Goal: Ask a question

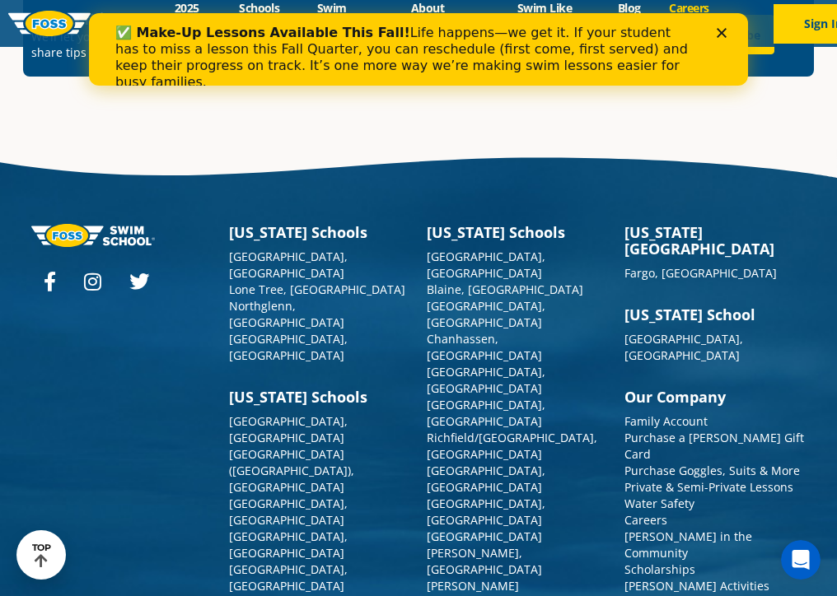
scroll to position [5305, 0]
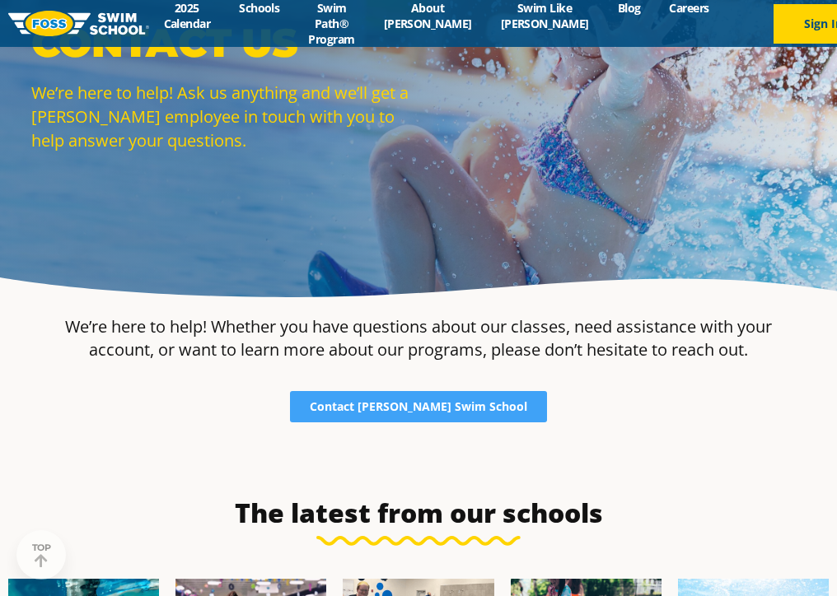
scroll to position [138, 0]
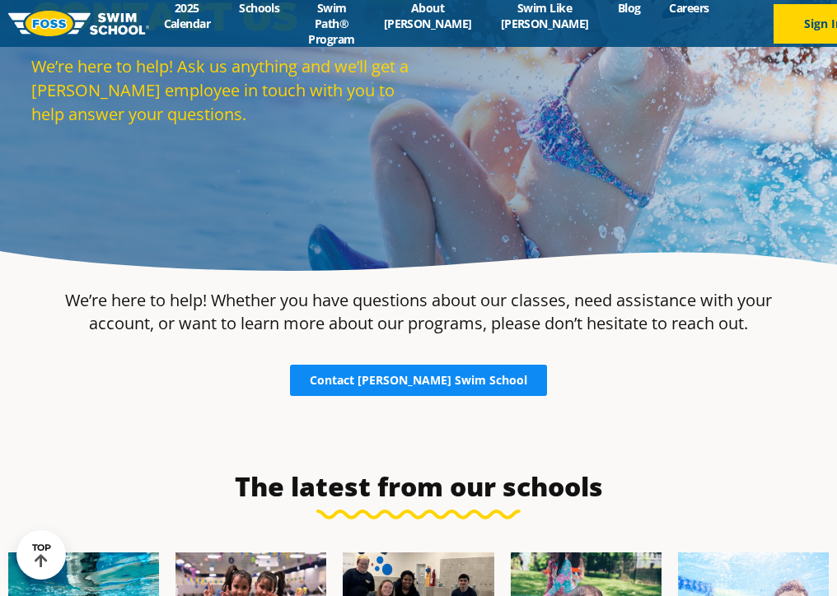
click at [458, 384] on span "Contact Foss Swim School" at bounding box center [418, 381] width 217 height 12
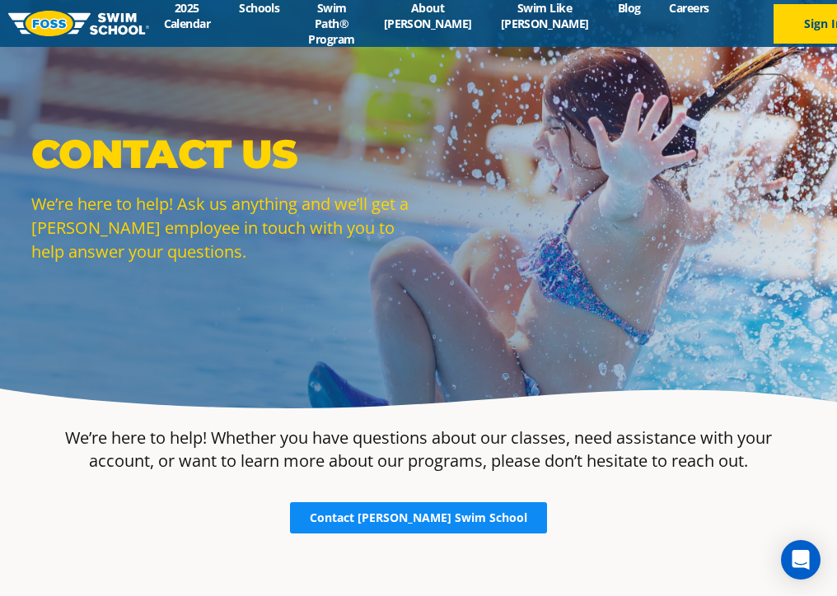
click at [464, 507] on link "Contact Foss Swim School" at bounding box center [418, 517] width 257 height 31
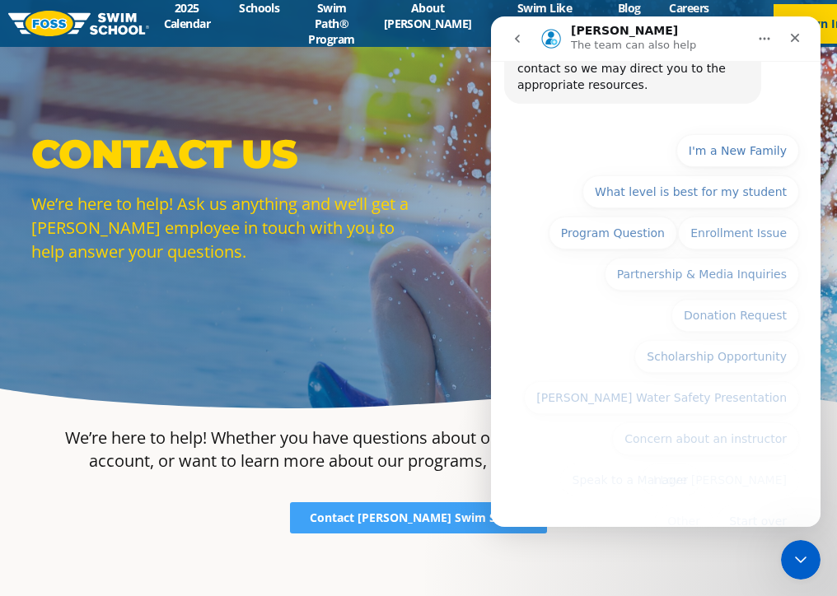
scroll to position [180, 0]
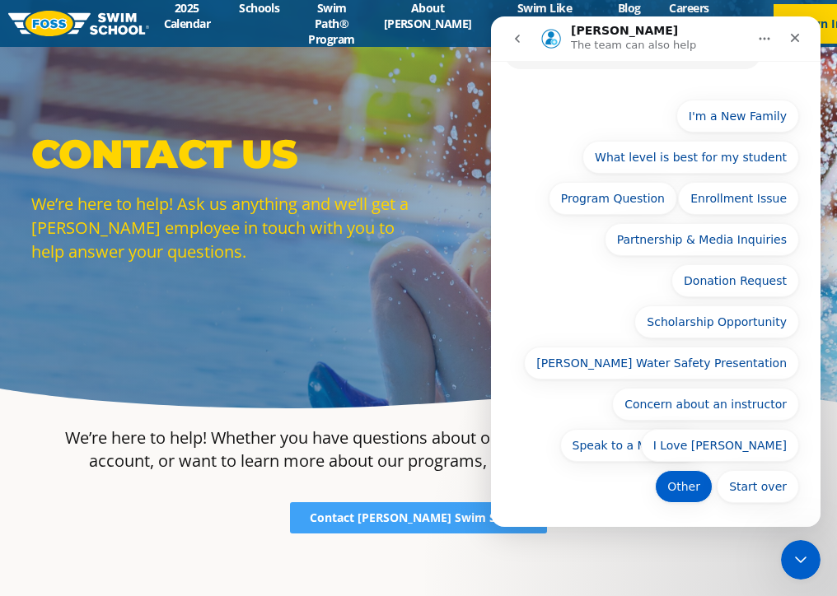
click at [671, 486] on button "Other" at bounding box center [684, 486] width 58 height 33
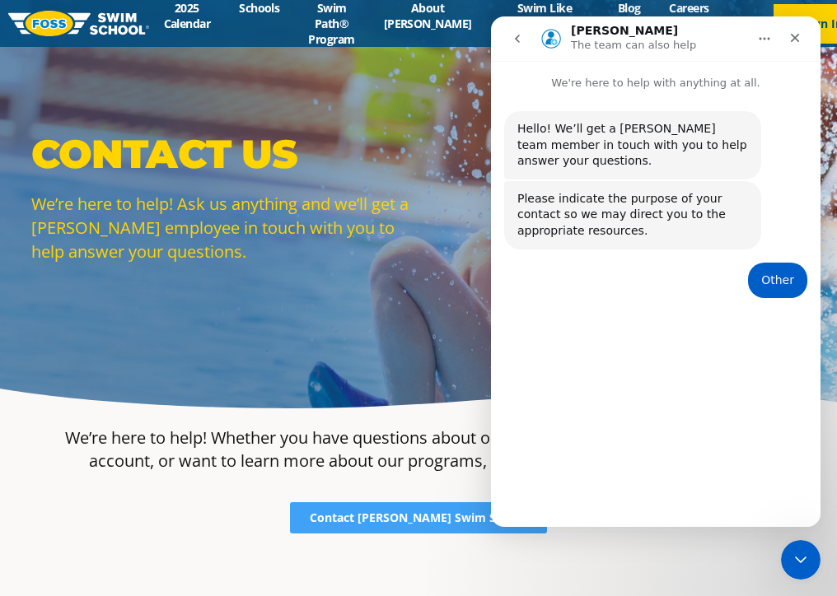
scroll to position [21, 0]
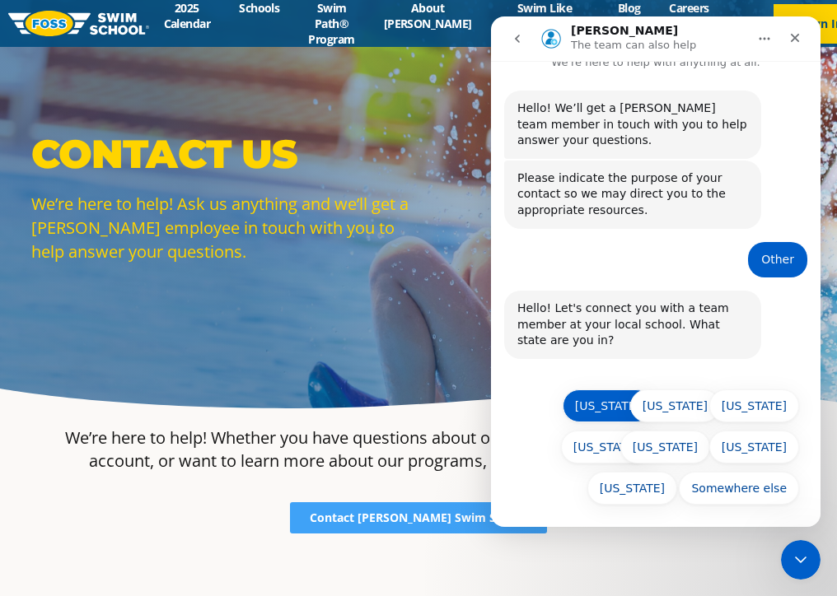
click at [623, 394] on button "[US_STATE]" at bounding box center [607, 405] width 90 height 33
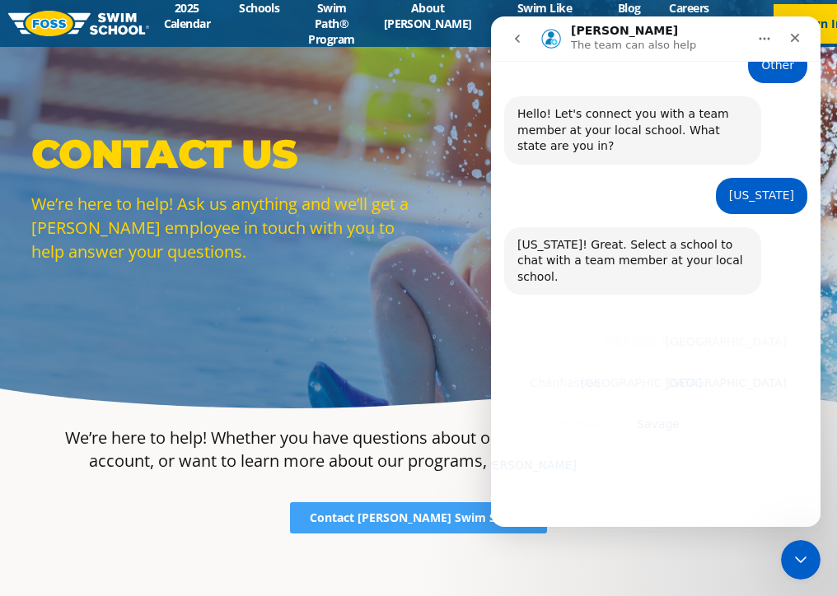
scroll to position [216, 0]
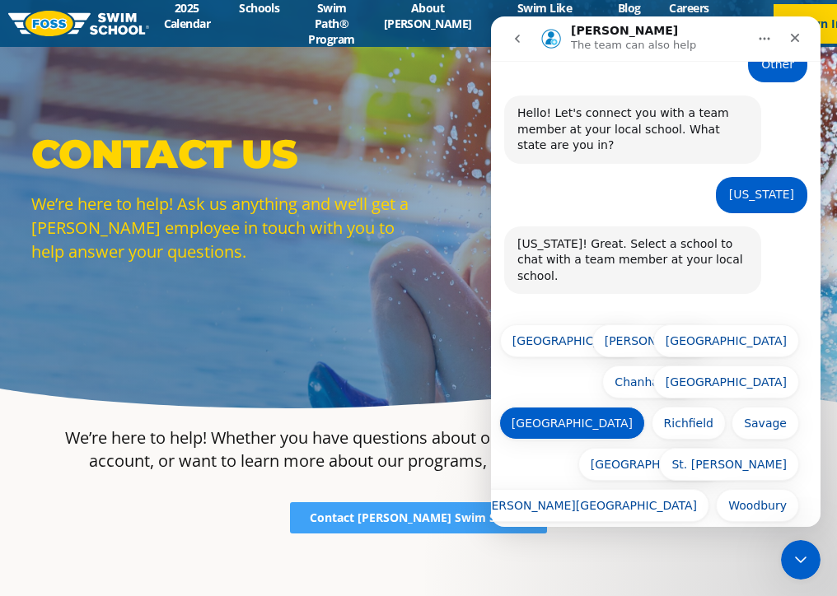
click at [621, 407] on button "[GEOGRAPHIC_DATA]" at bounding box center [572, 423] width 146 height 33
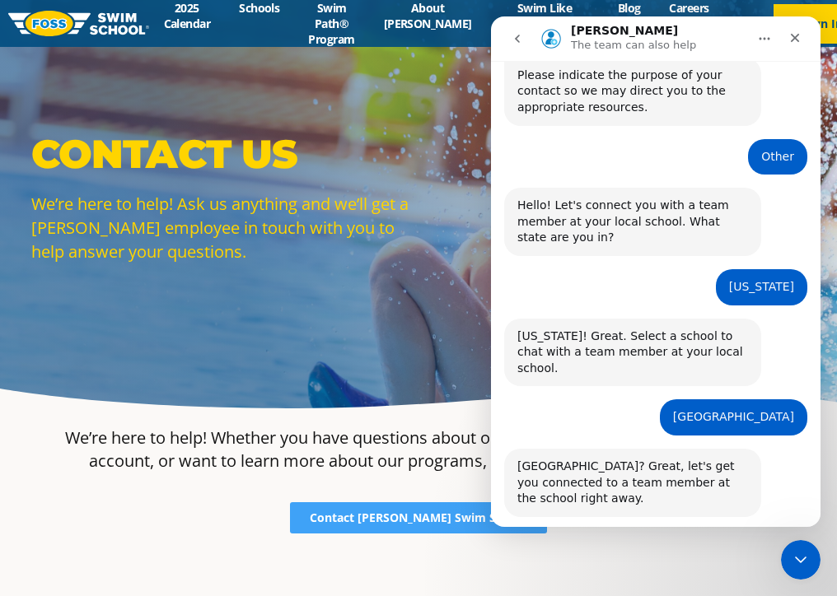
scroll to position [166, 0]
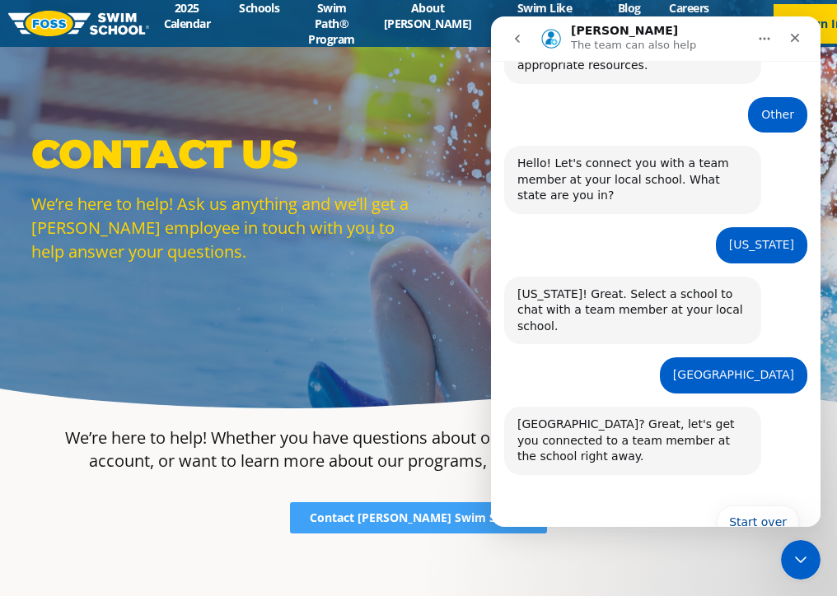
click at [680, 417] on div "[GEOGRAPHIC_DATA]? Great, let's get you connected to a team member at the schoo…" at bounding box center [632, 441] width 231 height 49
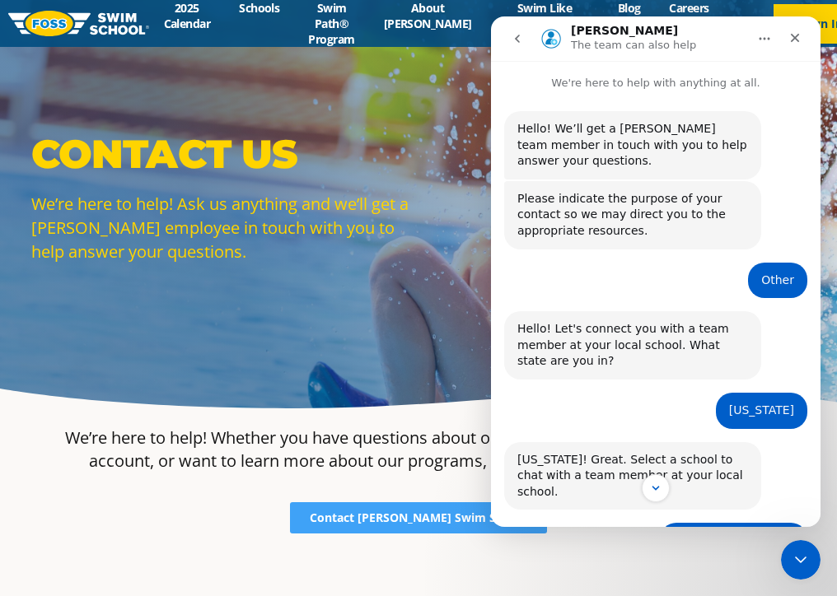
scroll to position [0, 0]
click at [657, 489] on icon "Scroll to bottom" at bounding box center [655, 488] width 8 height 5
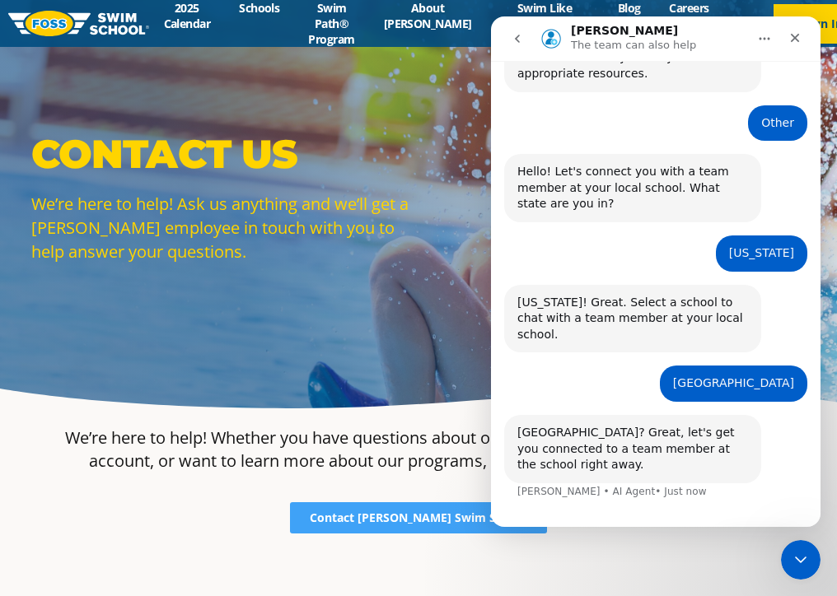
scroll to position [182, 0]
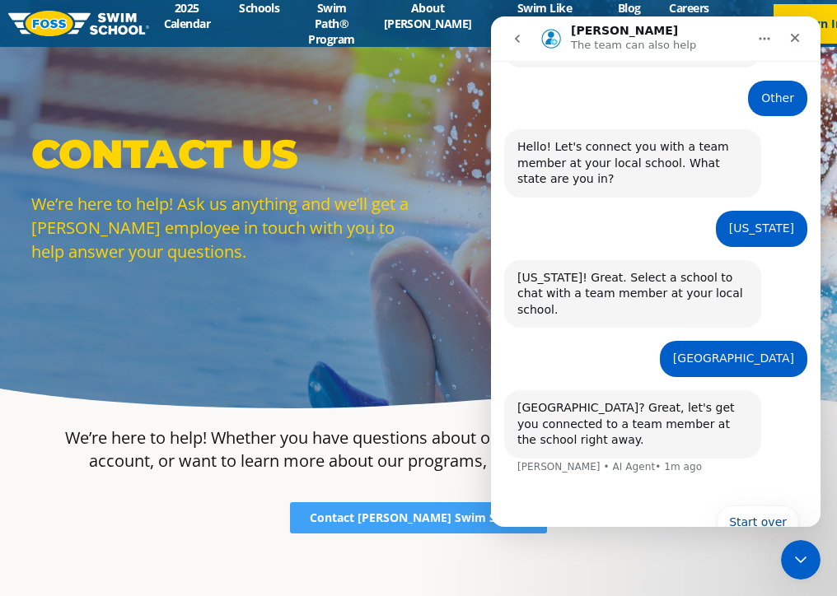
click at [209, 319] on div "Contact Us We’re here to help! Ask us anything and we’ll get a FOSS employee in…" at bounding box center [418, 208] width 837 height 417
click at [810, 555] on div "Close Intercom Messenger" at bounding box center [798, 558] width 40 height 40
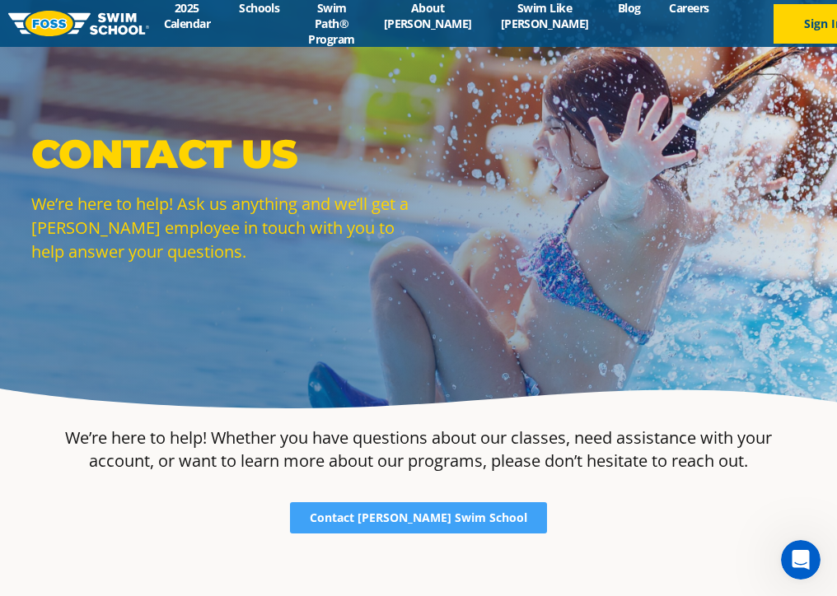
scroll to position [0, 0]
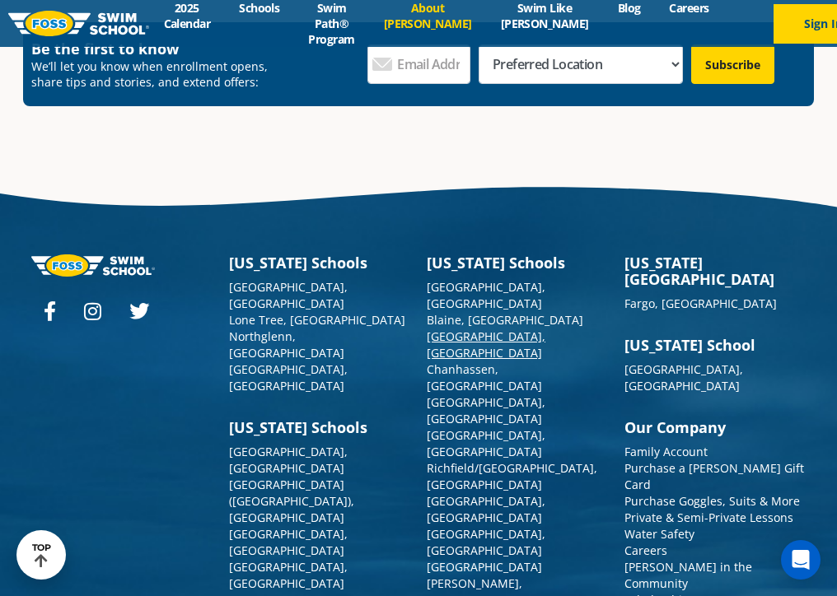
scroll to position [4327, 0]
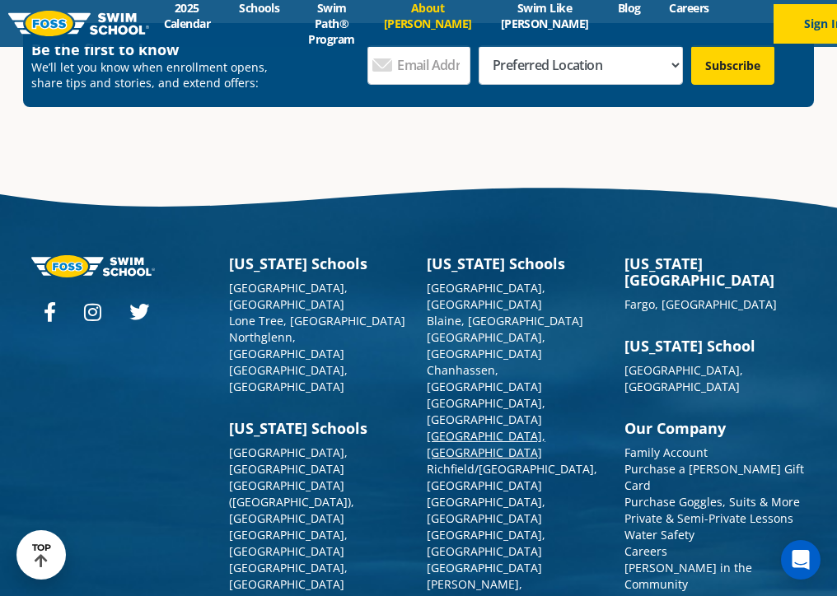
click at [450, 428] on link "[GEOGRAPHIC_DATA], [GEOGRAPHIC_DATA]" at bounding box center [486, 444] width 119 height 32
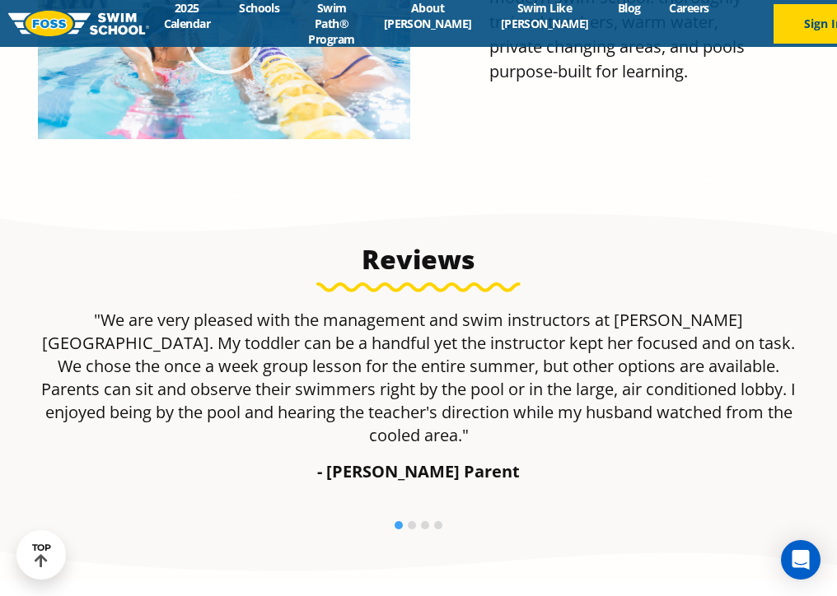
scroll to position [951, 0]
click at [412, 521] on li at bounding box center [412, 525] width 8 height 8
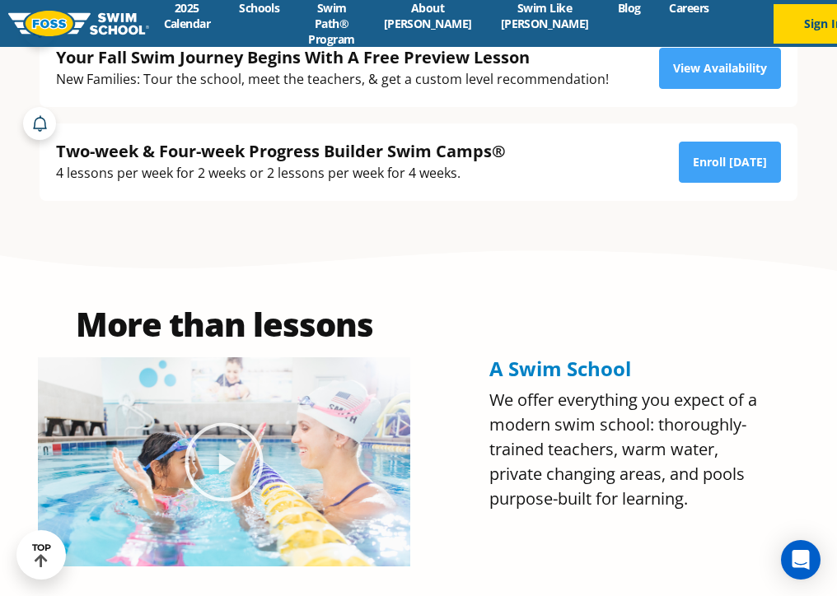
scroll to position [712, 0]
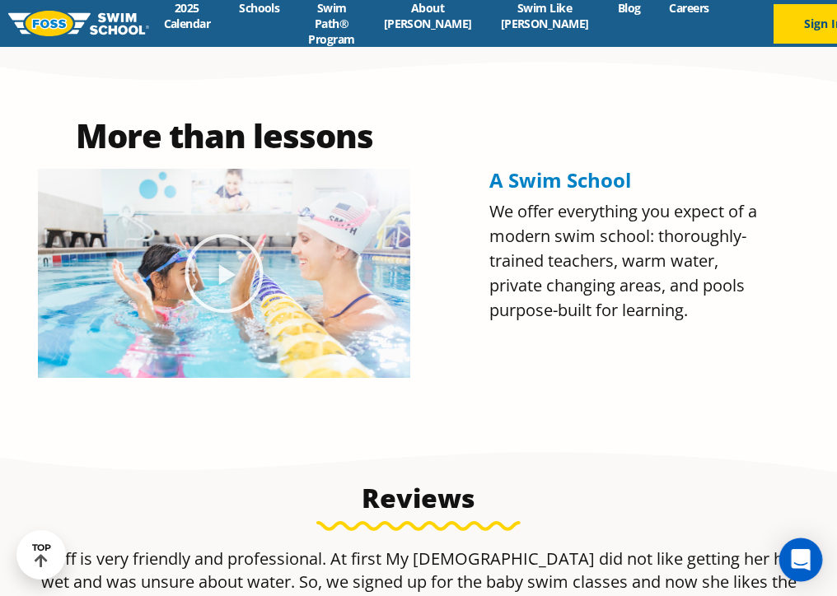
click at [802, 567] on icon "Open Intercom Messenger" at bounding box center [800, 559] width 21 height 21
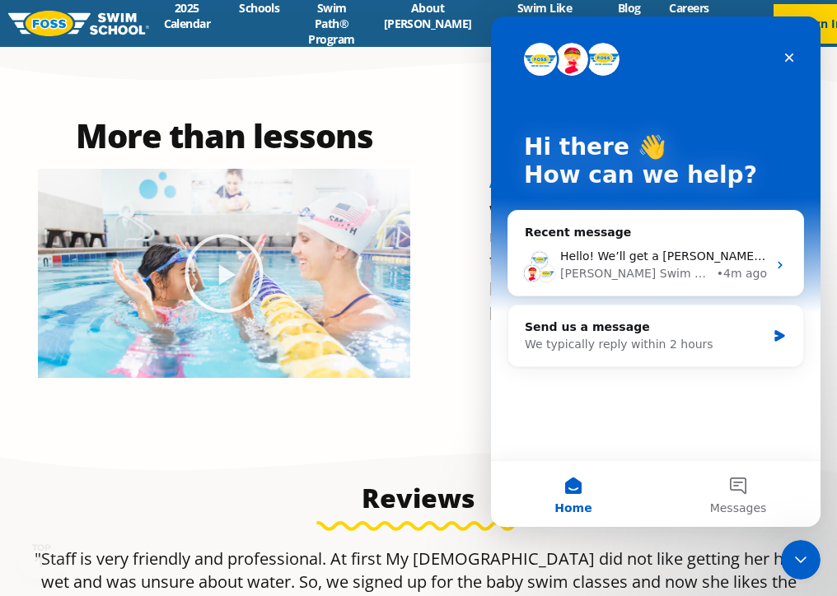
scroll to position [0, 0]
click at [676, 263] on span "Hello! We’ll get a [PERSON_NAME] team member in touch with you to help answer y…" at bounding box center [844, 256] width 569 height 13
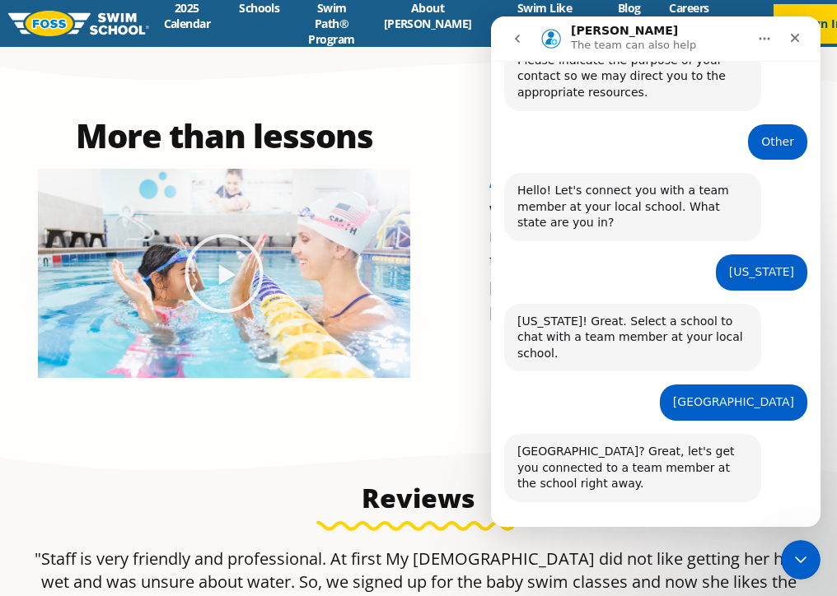
scroll to position [166, 0]
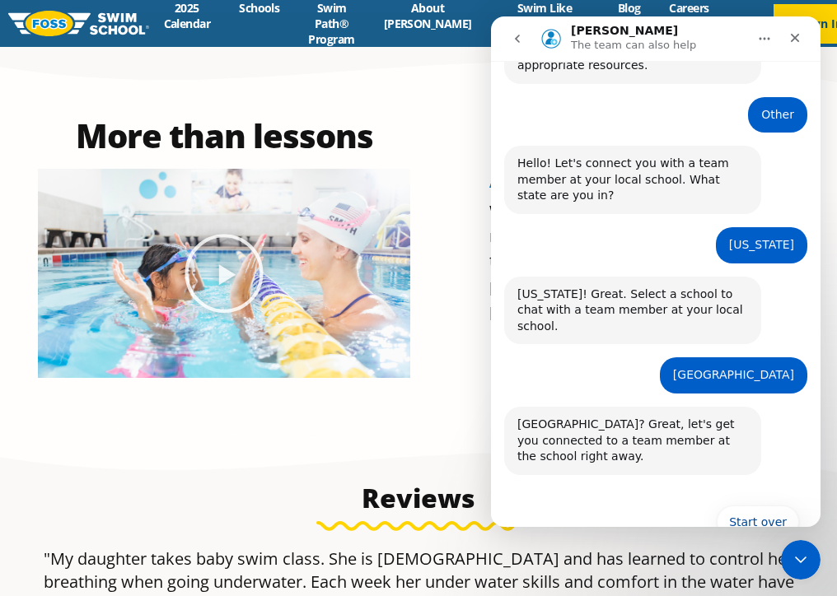
click at [516, 41] on icon "go back" at bounding box center [517, 38] width 13 height 13
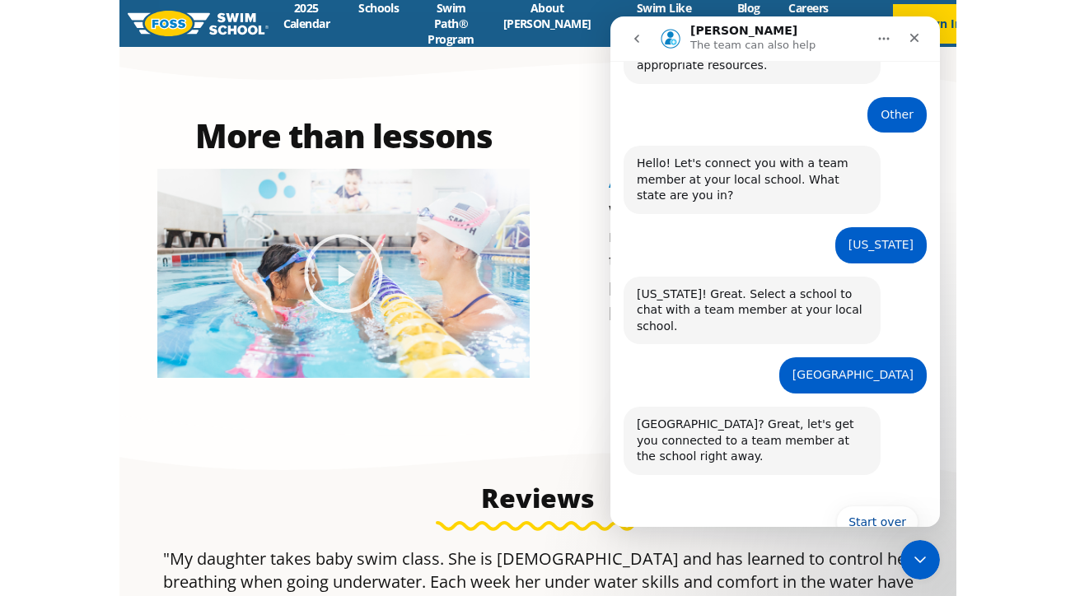
scroll to position [0, 0]
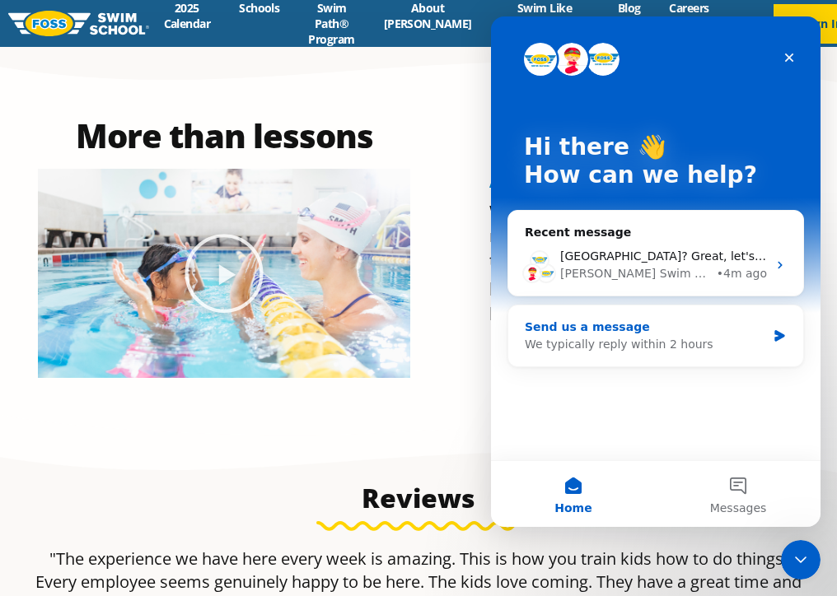
click at [630, 353] on div "Send us a message We typically reply within 2 hours" at bounding box center [655, 335] width 295 height 61
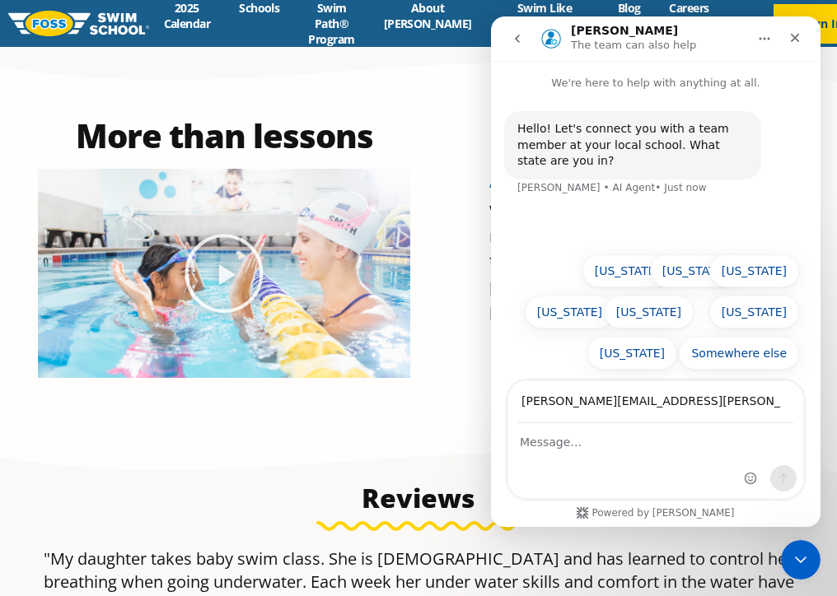
type input "[PERSON_NAME][EMAIL_ADDRESS][PERSON_NAME][PERSON_NAME][DOMAIN_NAME]"
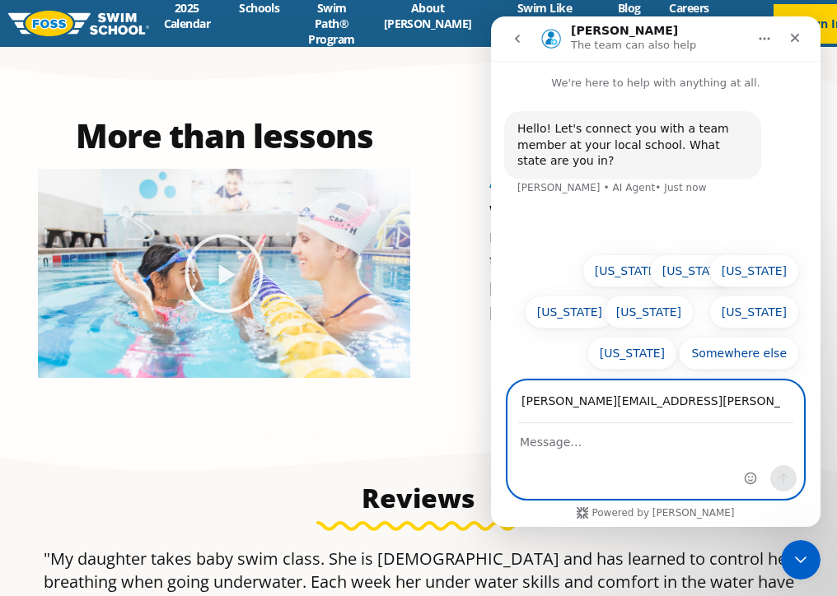
click at [549, 443] on textarea "Message…" at bounding box center [655, 438] width 295 height 28
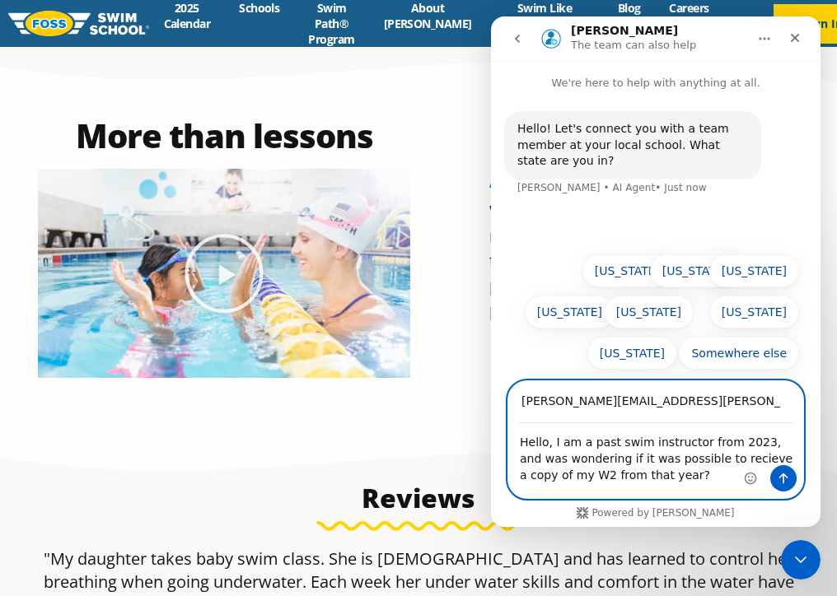
type textarea "Hello, I am a past swim instructor from 2023, and was wondering if it was possi…"
click at [786, 481] on icon "Send a message…" at bounding box center [783, 478] width 13 height 13
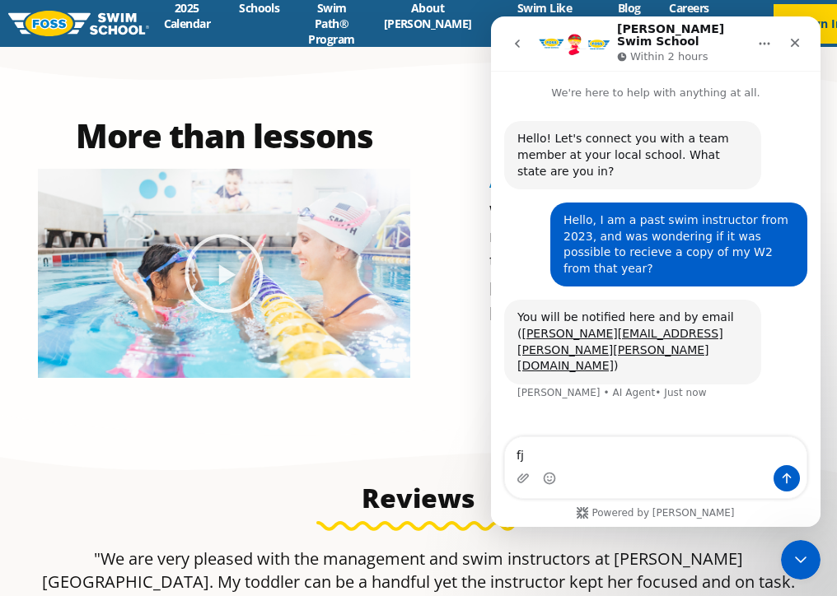
type textarea "f"
